Goal: Information Seeking & Learning: Understand process/instructions

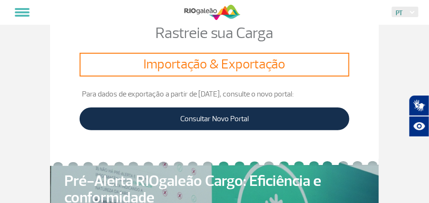
click at [233, 67] on h3 "Importação & Exportação" at bounding box center [214, 65] width 262 height 16
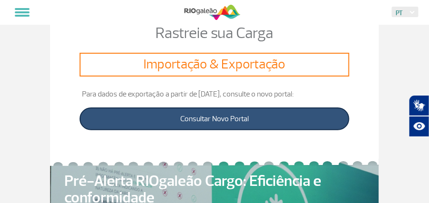
click at [205, 129] on link "Consultar Novo Portal" at bounding box center [215, 119] width 270 height 23
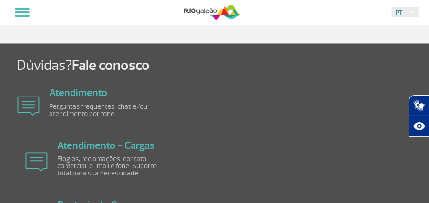
scroll to position [1001, 0]
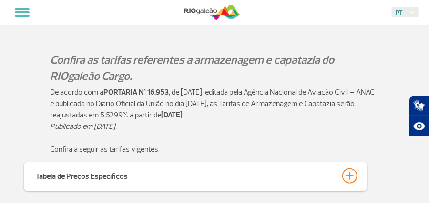
scroll to position [222, 0]
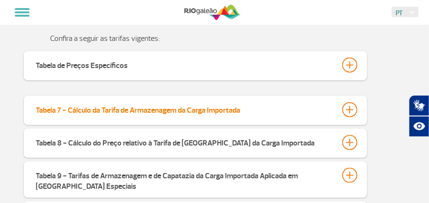
click at [153, 113] on div "Tabela 7 - Cálculo da Tarifa de Armazenagem da Carga Importada" at bounding box center [138, 108] width 204 height 13
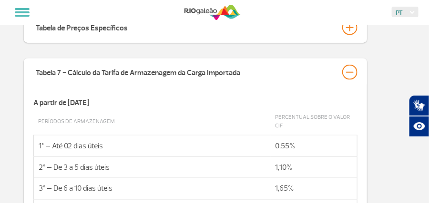
scroll to position [332, 0]
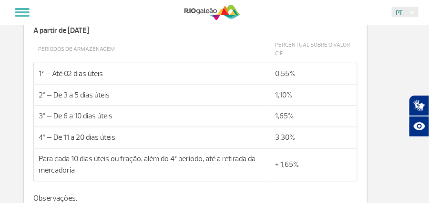
click at [205, 49] on td "Períodos de Armazenagem" at bounding box center [152, 49] width 237 height 27
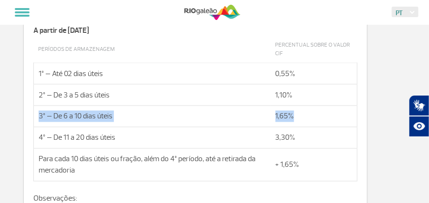
drag, startPoint x: 80, startPoint y: 121, endPoint x: 425, endPoint y: 99, distance: 345.2
click at [307, 128] on tr "3º – De 6 a 10 dias úteis 1,65%" at bounding box center [196, 116] width 324 height 21
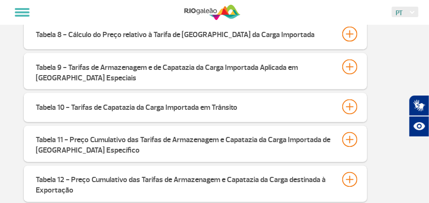
scroll to position [219, 0]
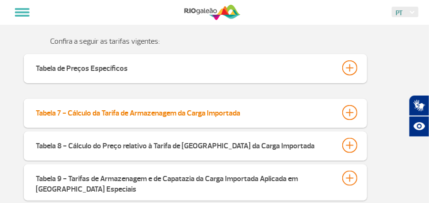
click at [135, 119] on div "Tabela 7 - Cálculo da Tarifa de Armazenagem da Carga Importada" at bounding box center [138, 111] width 204 height 13
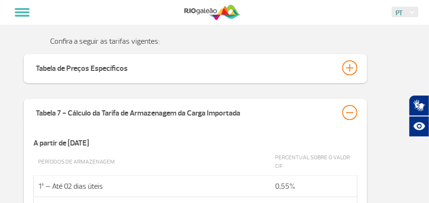
scroll to position [331, 0]
